Goal: Information Seeking & Learning: Learn about a topic

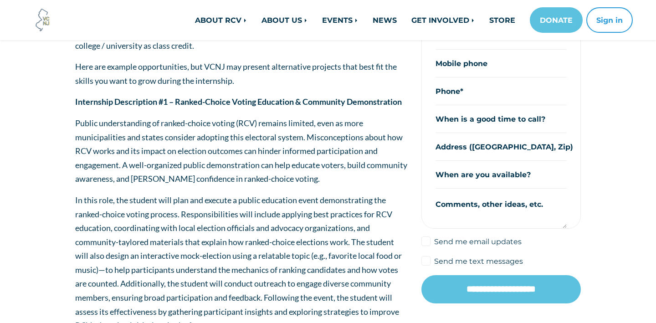
scroll to position [231, 0]
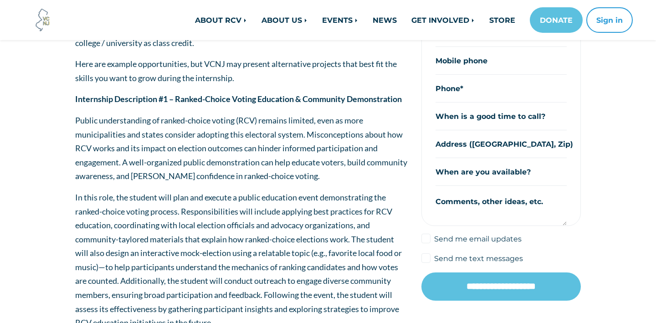
click at [295, 143] on span "Public understanding of ranked-choice voting (RCV) remains limited, even as mor…" at bounding box center [241, 148] width 332 height 66
click at [295, 143] on p "Public understanding of ranked-choice voting (RCV) remains limited, even as mor…" at bounding box center [241, 148] width 333 height 70
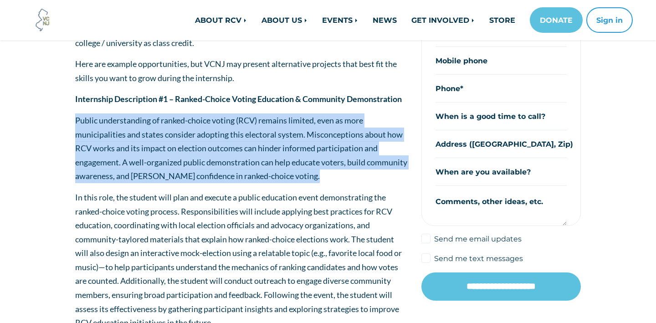
click at [295, 143] on p "Public understanding of ranked-choice voting (RCV) remains limited, even as mor…" at bounding box center [241, 148] width 333 height 70
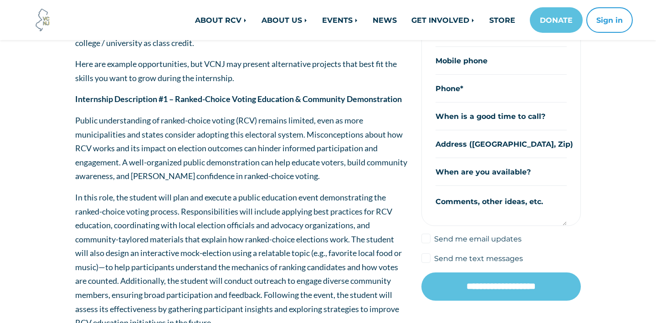
click at [295, 143] on p "Public understanding of ranked-choice voting (RCV) remains limited, even as mor…" at bounding box center [241, 148] width 333 height 70
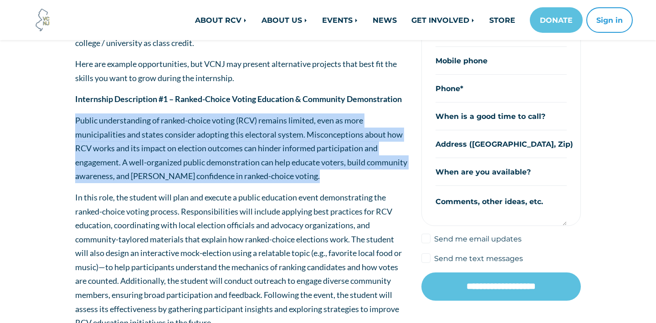
click at [295, 143] on p "Public understanding of ranked-choice voting (RCV) remains limited, even as mor…" at bounding box center [241, 148] width 333 height 70
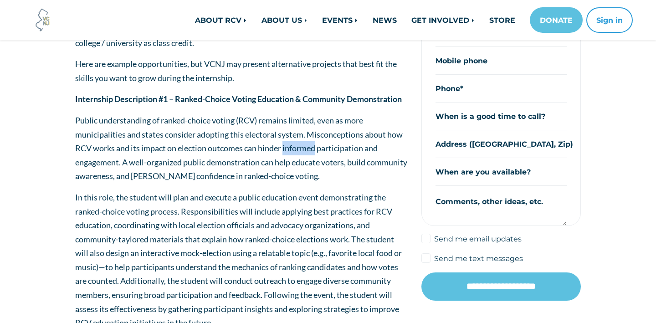
click at [295, 143] on p "Public understanding of ranked-choice voting (RCV) remains limited, even as mor…" at bounding box center [241, 148] width 333 height 70
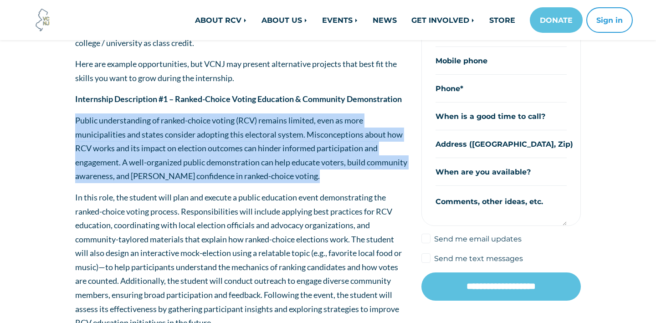
click at [295, 143] on p "Public understanding of ranked-choice voting (RCV) remains limited, even as mor…" at bounding box center [241, 148] width 333 height 70
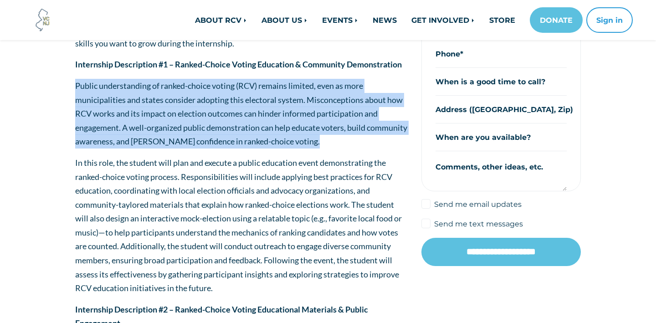
scroll to position [268, 0]
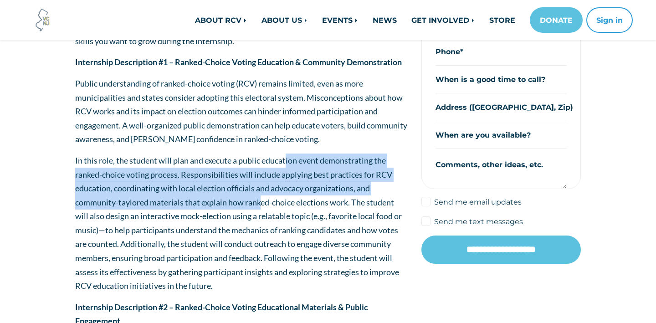
drag, startPoint x: 287, startPoint y: 166, endPoint x: 261, endPoint y: 204, distance: 45.4
click at [261, 204] on p "In this role, the student will plan and execute a public education event demons…" at bounding box center [241, 223] width 333 height 139
click at [261, 204] on span "In this role, the student will plan and execute a public education event demons…" at bounding box center [238, 222] width 327 height 135
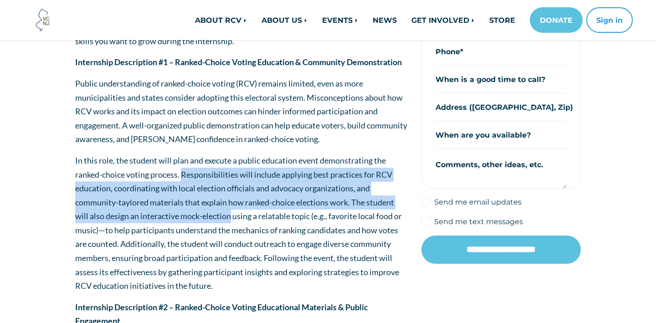
drag, startPoint x: 184, startPoint y: 172, endPoint x: 231, endPoint y: 214, distance: 62.9
click at [231, 214] on span "In this role, the student will plan and execute a public education event demons…" at bounding box center [238, 222] width 327 height 135
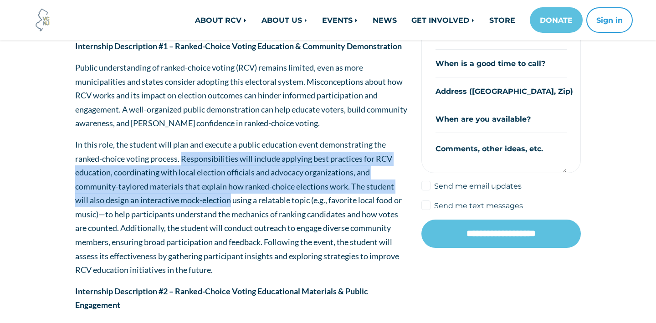
scroll to position [284, 0]
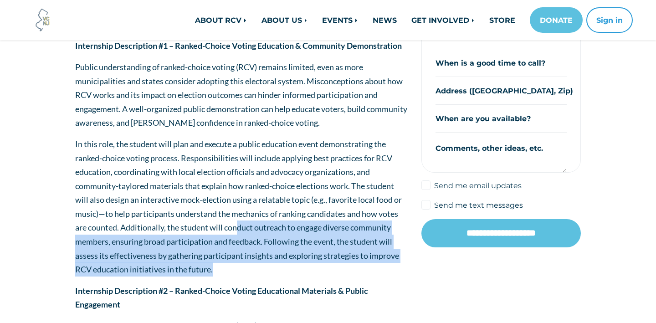
drag, startPoint x: 238, startPoint y: 268, endPoint x: 238, endPoint y: 229, distance: 39.2
click at [238, 229] on p "In this role, the student will plan and execute a public education event demons…" at bounding box center [241, 206] width 333 height 139
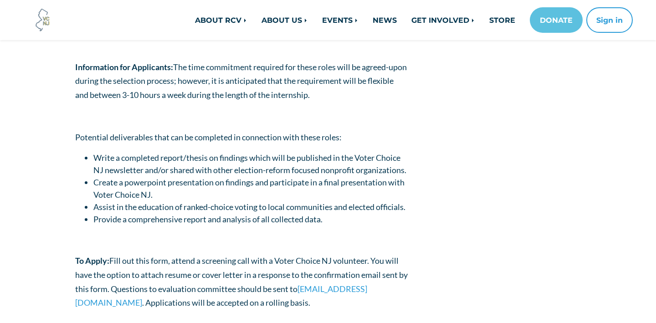
scroll to position [1206, 0]
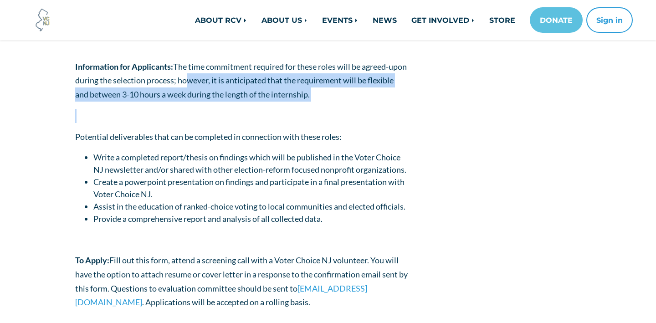
drag, startPoint x: 209, startPoint y: 81, endPoint x: 225, endPoint y: 113, distance: 35.6
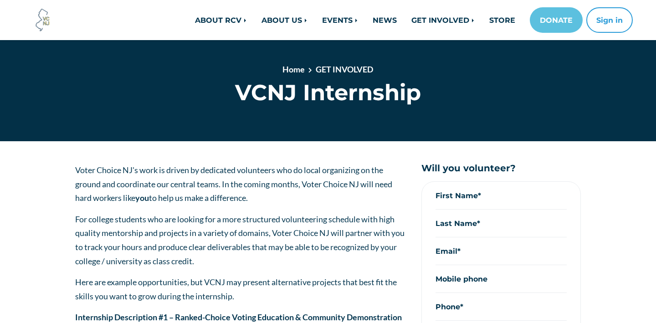
scroll to position [0, 0]
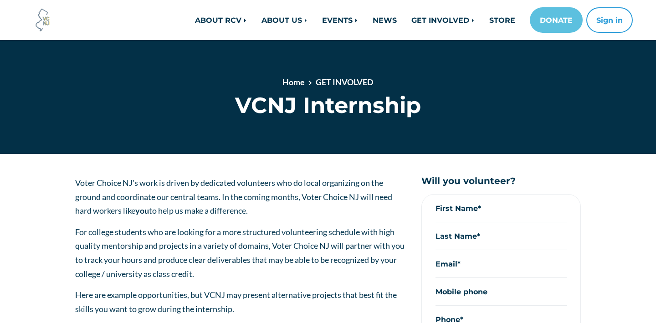
click at [269, 148] on div "Home GET INVOLVED VCNJ Internship" at bounding box center [328, 97] width 656 height 114
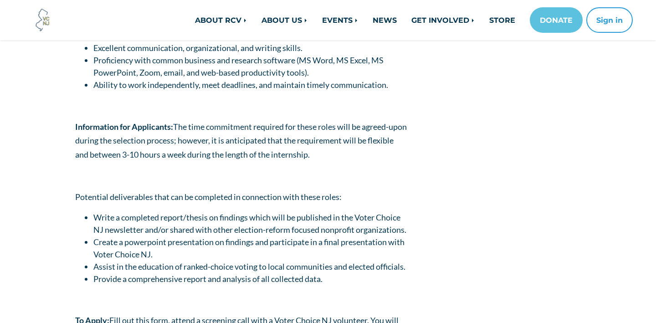
scroll to position [1146, 0]
click at [248, 231] on span "Write a completed report/thesis on findings which will be published in the Vote…" at bounding box center [249, 223] width 313 height 22
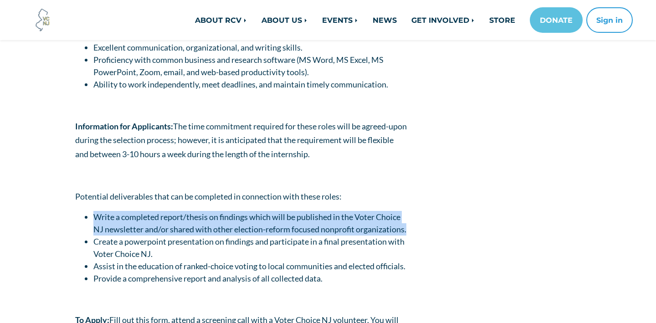
click at [248, 231] on span "Write a completed report/thesis on findings which will be published in the Vote…" at bounding box center [249, 223] width 313 height 22
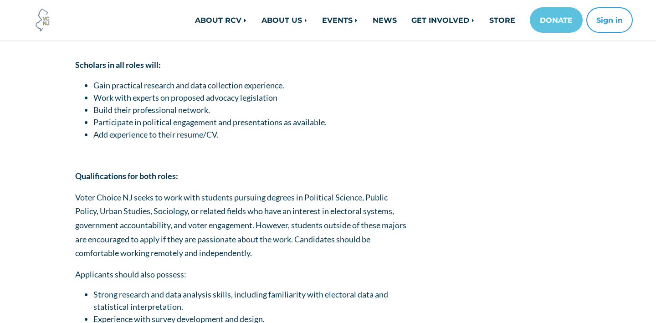
scroll to position [785, 0]
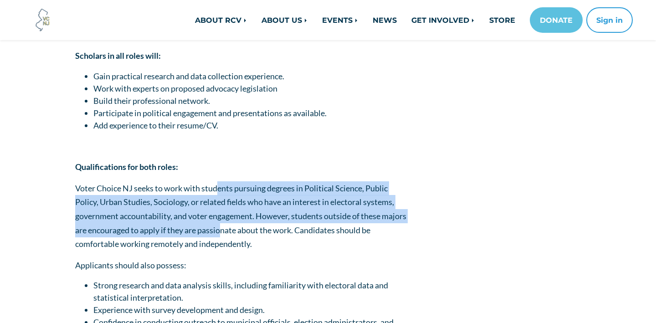
drag, startPoint x: 220, startPoint y: 188, endPoint x: 244, endPoint y: 232, distance: 50.7
click at [246, 233] on span "Voter Choice NJ seeks to work with students pursuing degrees in Political Scien…" at bounding box center [240, 216] width 331 height 66
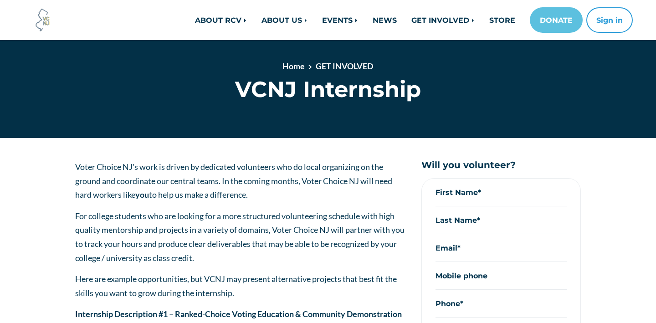
scroll to position [15, 0]
